Goal: Find specific page/section: Find specific page/section

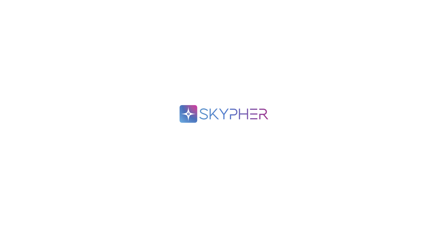
click at [103, 152] on div ".spin { animation: rotate 2s linear infinite; transform-origin: 90px 90px; } @k…" at bounding box center [224, 114] width 448 height 228
click at [74, 184] on div ".spin { animation: rotate 2s linear infinite; transform-origin: 90px 90px; } @k…" at bounding box center [224, 114] width 448 height 228
click at [76, 108] on div ".spin { animation: rotate 2s linear infinite; transform-origin: 90px 90px; } @k…" at bounding box center [224, 114] width 448 height 228
